Goal: Find specific page/section: Find specific page/section

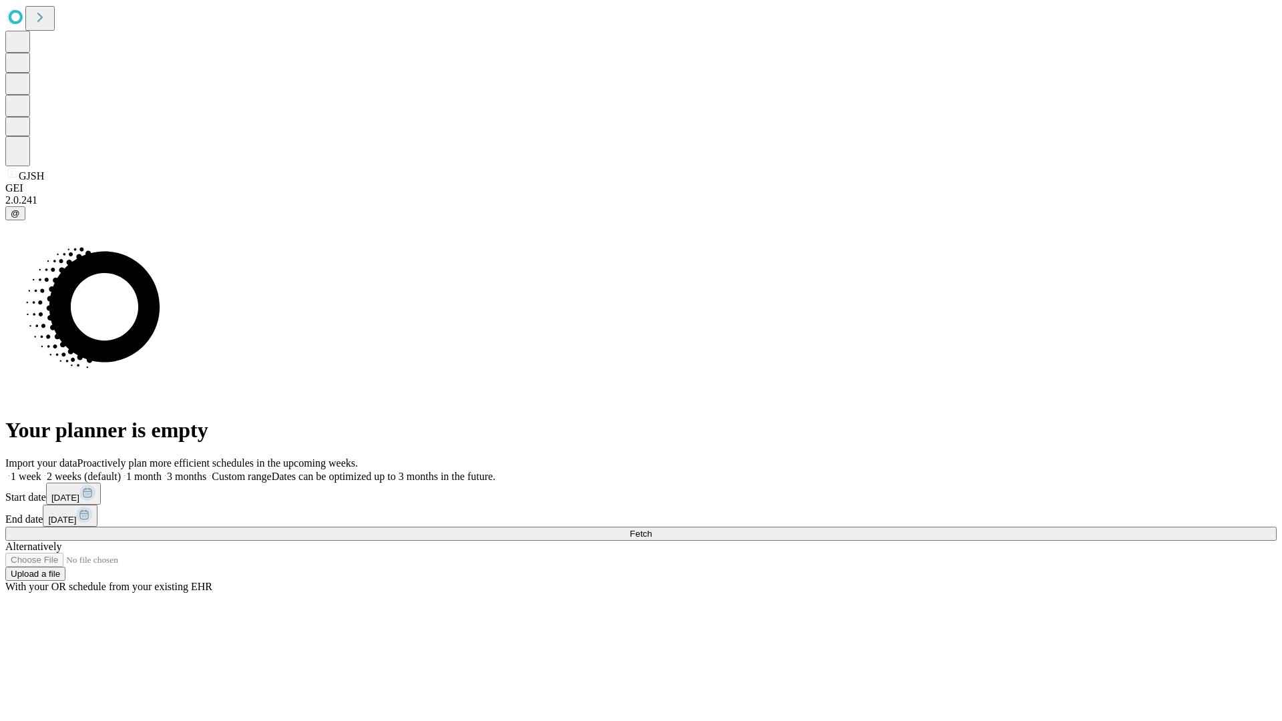
click at [651, 529] on span "Fetch" at bounding box center [640, 534] width 22 height 10
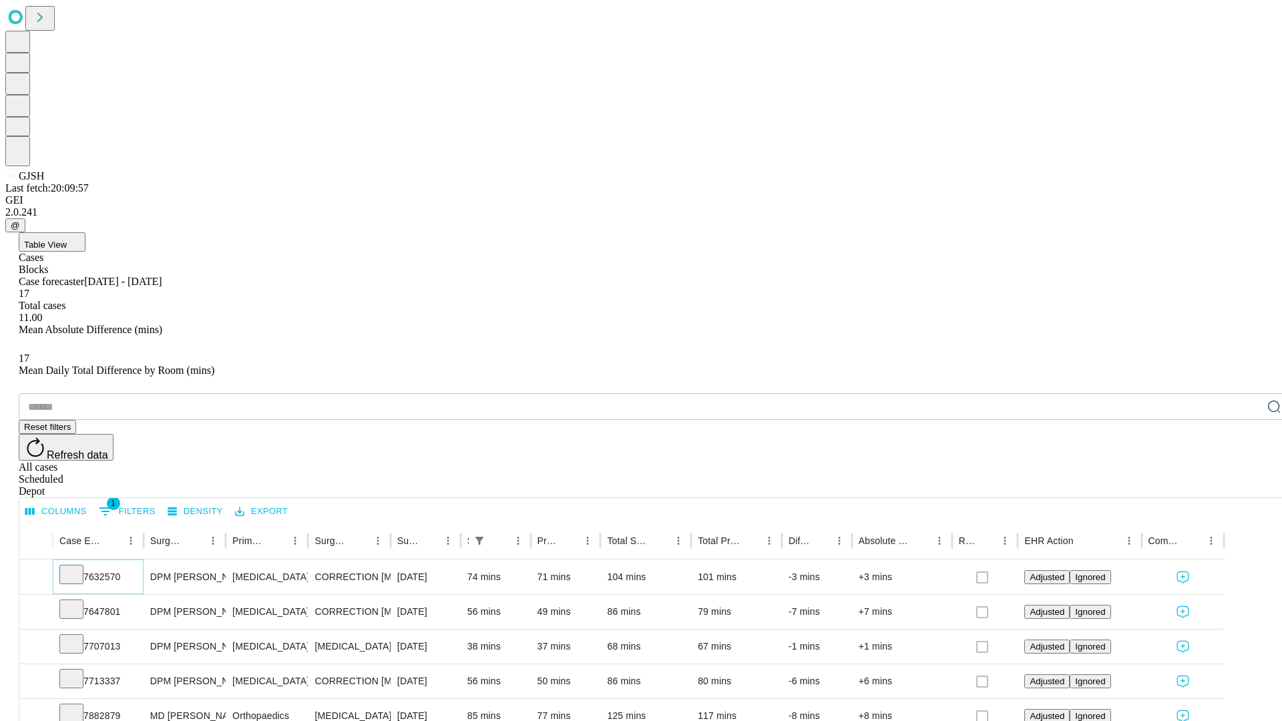
click at [78, 567] on icon at bounding box center [71, 573] width 13 height 13
